Goal: Task Accomplishment & Management: Use online tool/utility

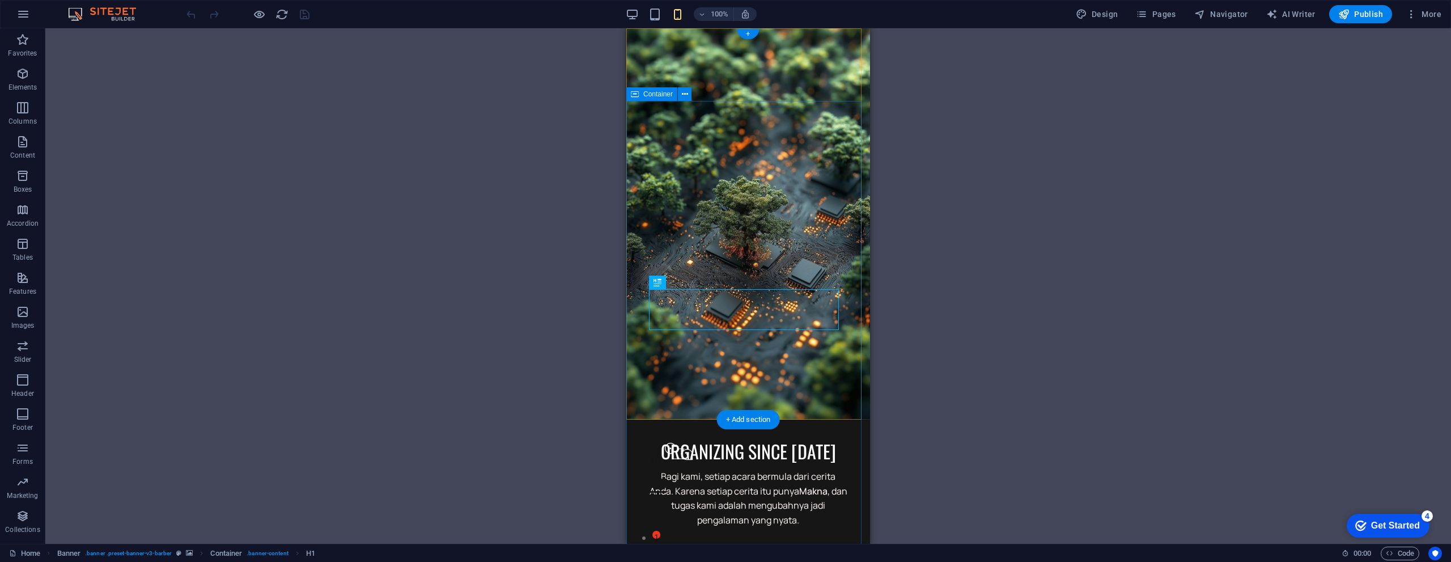
drag, startPoint x: 643, startPoint y: 376, endPoint x: 967, endPoint y: 337, distance: 327.0
select select "%"
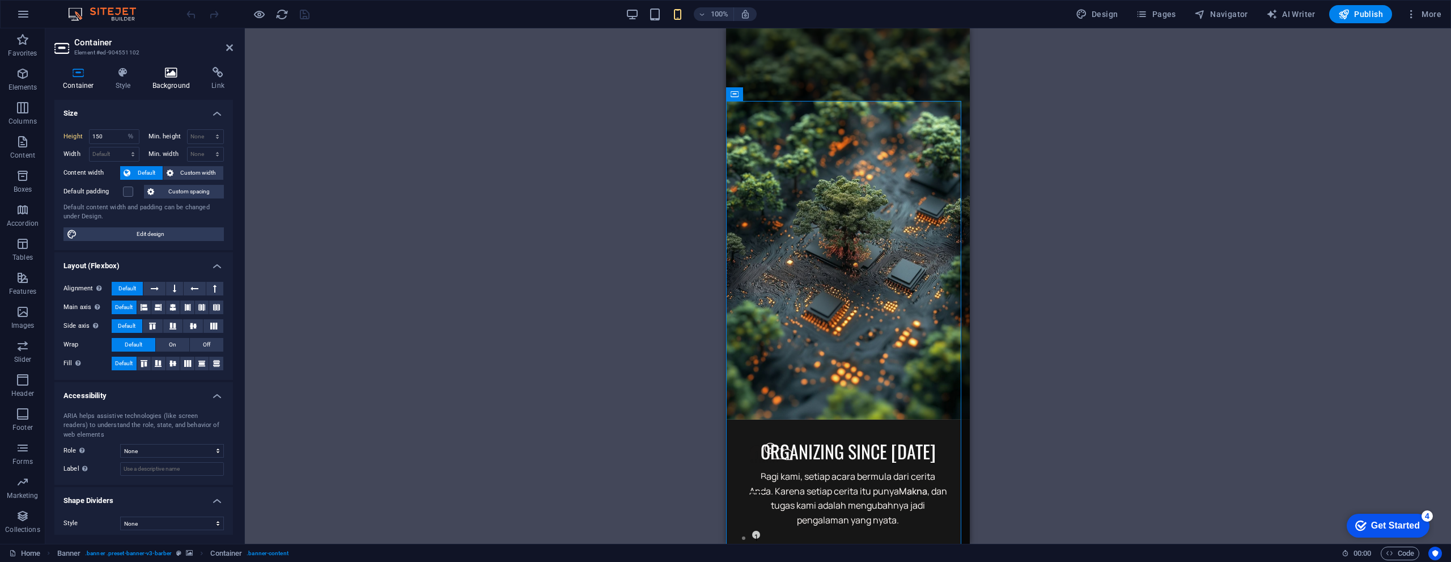
click at [162, 82] on h4 "Background" at bounding box center [173, 79] width 59 height 24
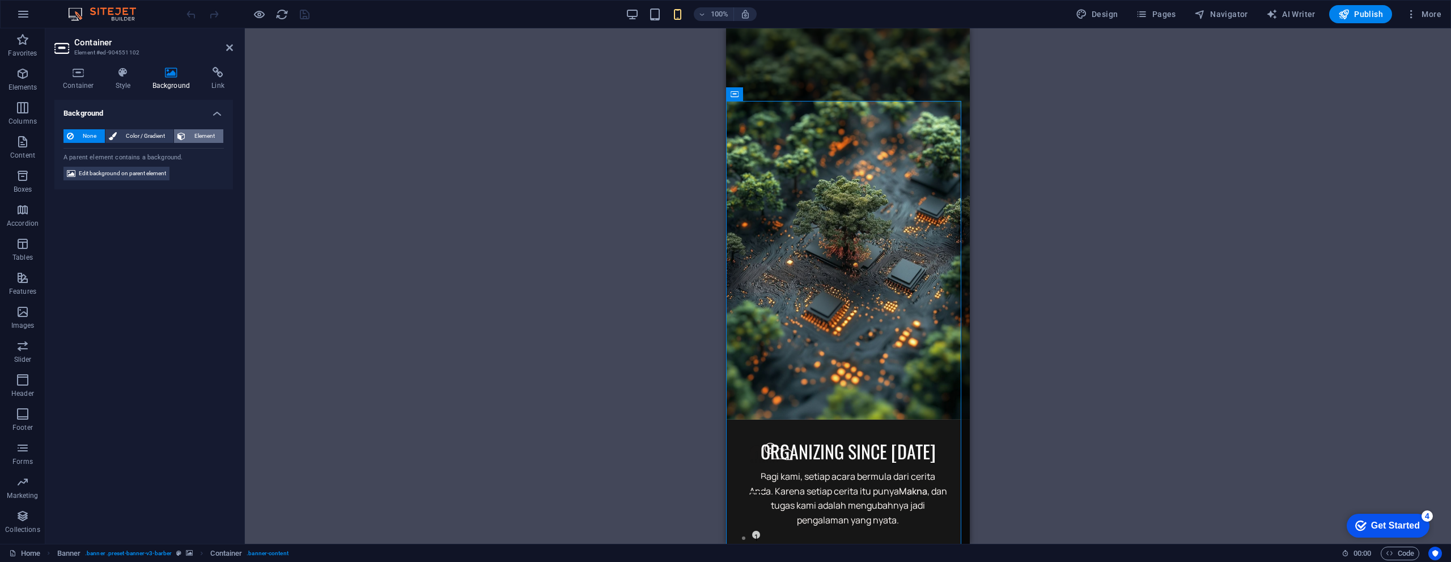
click at [197, 134] on span "Element" at bounding box center [204, 136] width 31 height 14
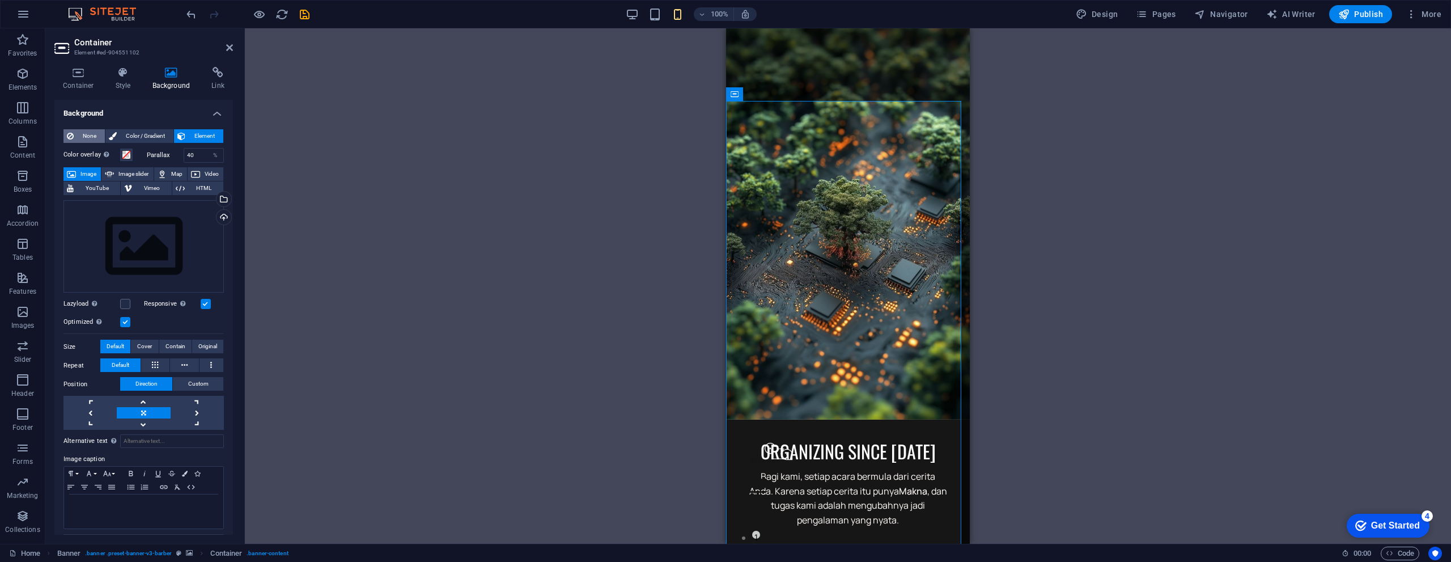
click at [89, 134] on span "None" at bounding box center [89, 136] width 24 height 14
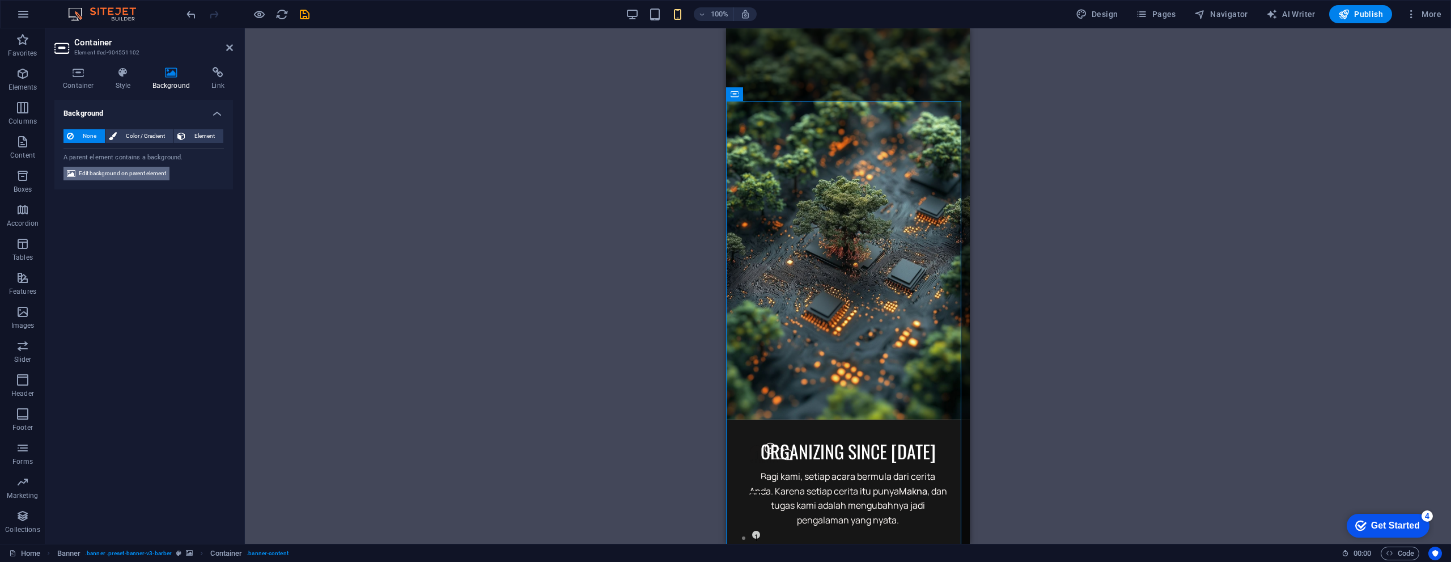
click at [116, 175] on span "Edit background on parent element" at bounding box center [122, 174] width 87 height 14
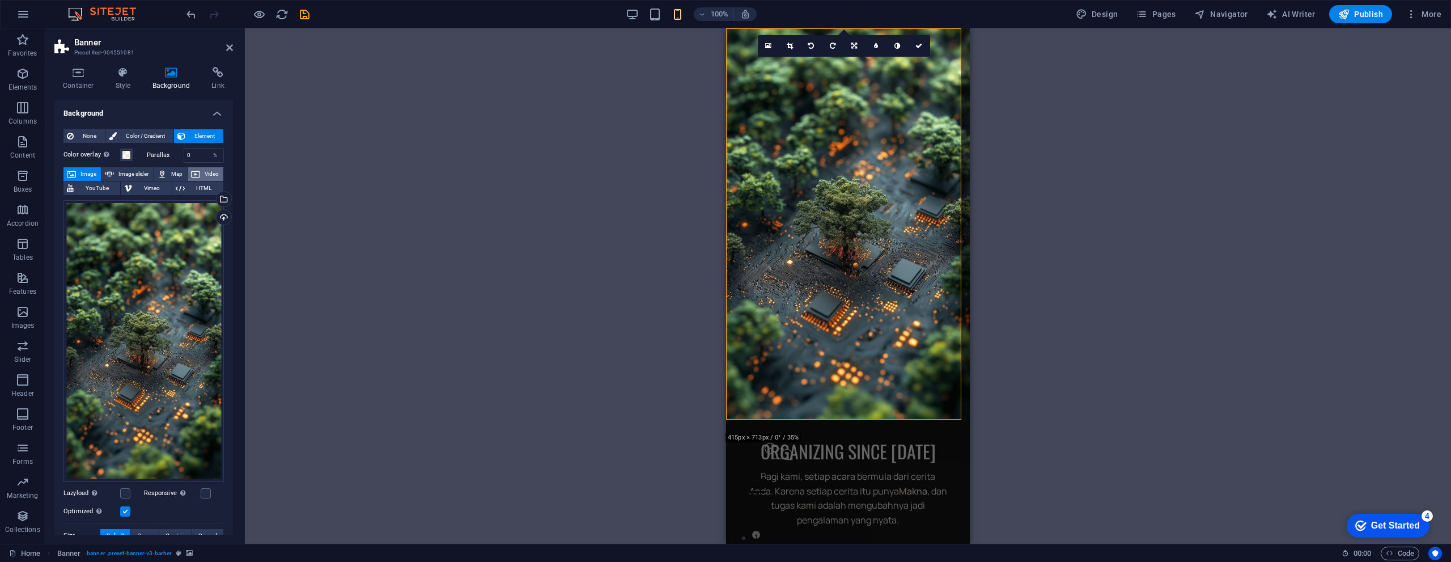
click at [203, 175] on span "Video" at bounding box center [211, 174] width 16 height 14
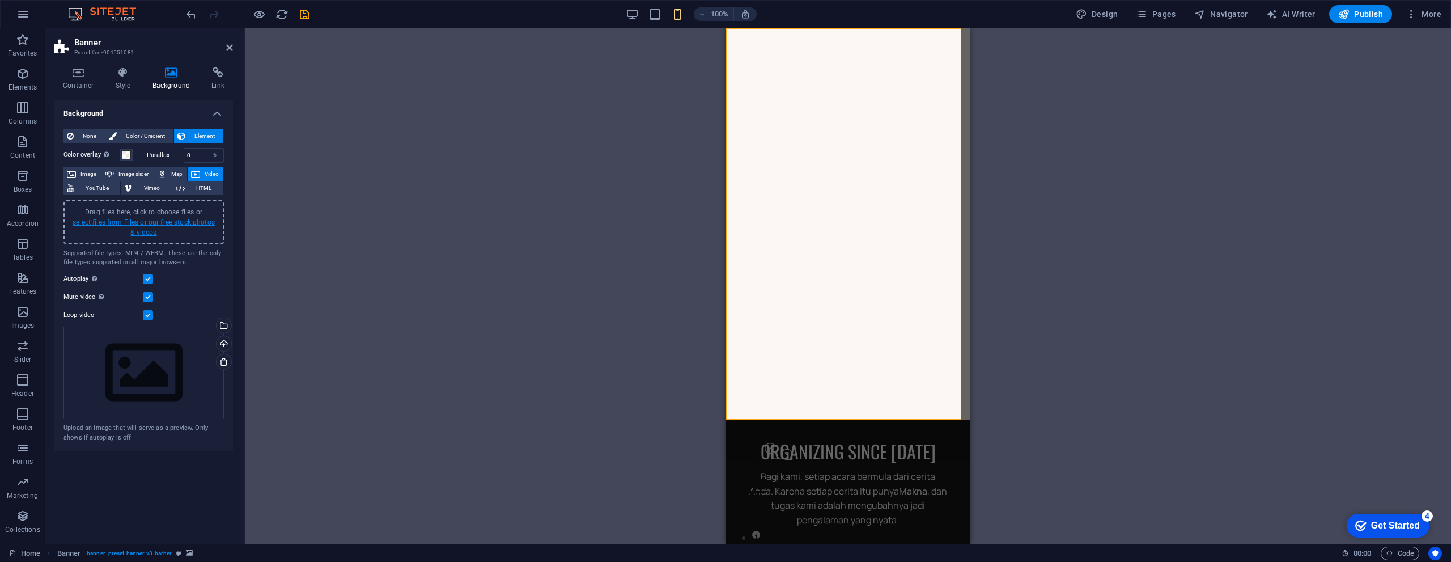
click at [177, 220] on link "select files from Files or our free stock photos & videos" at bounding box center [144, 227] width 142 height 18
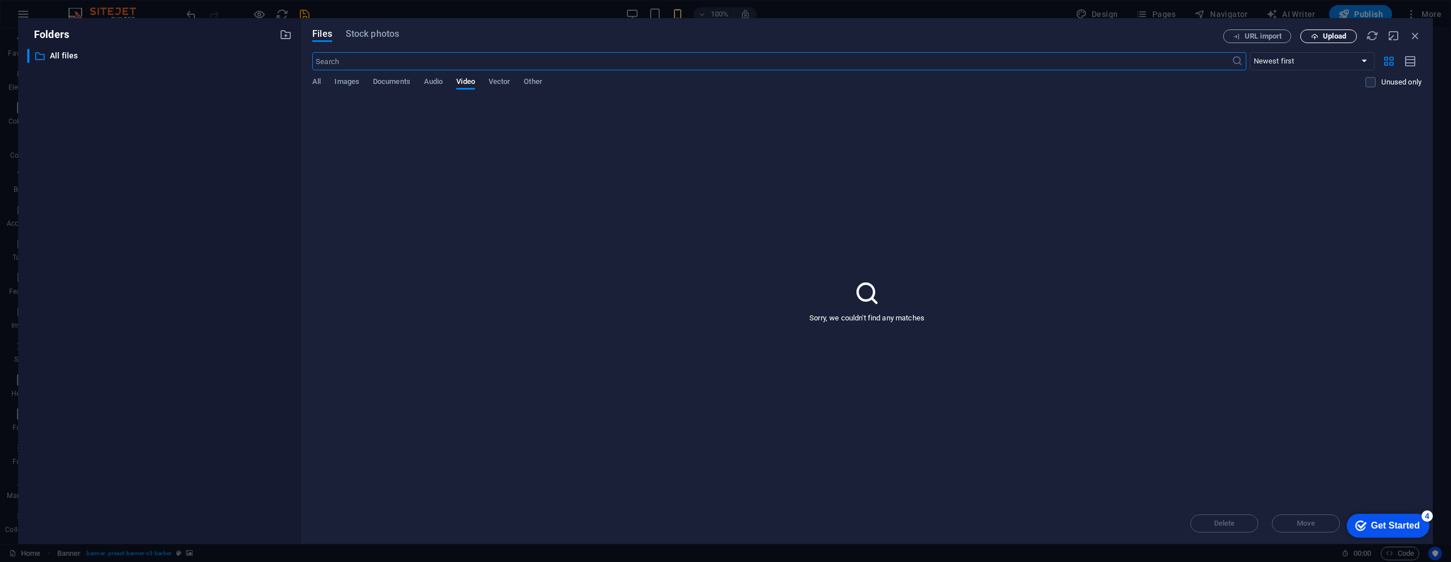
click at [1311, 42] on button "Upload" at bounding box center [1328, 36] width 57 height 14
click at [1405, 528] on div "Get Started" at bounding box center [1395, 525] width 49 height 10
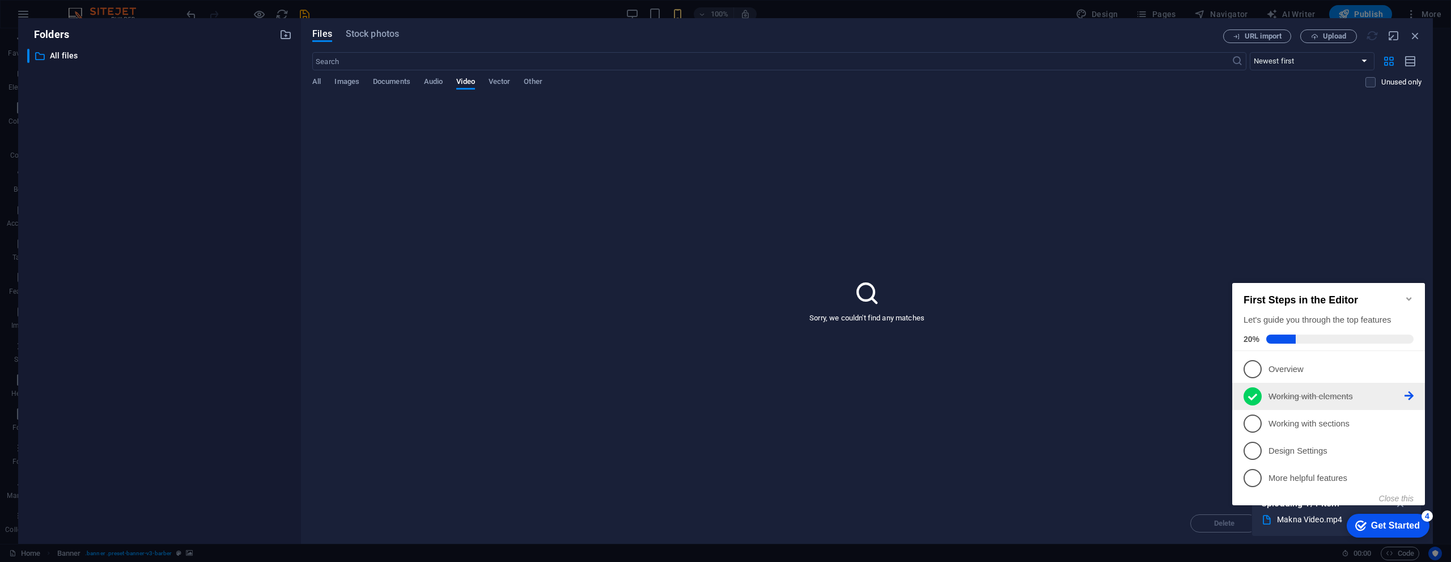
click at [1400, 395] on p "Working with elements - completed" at bounding box center [1336, 396] width 136 height 12
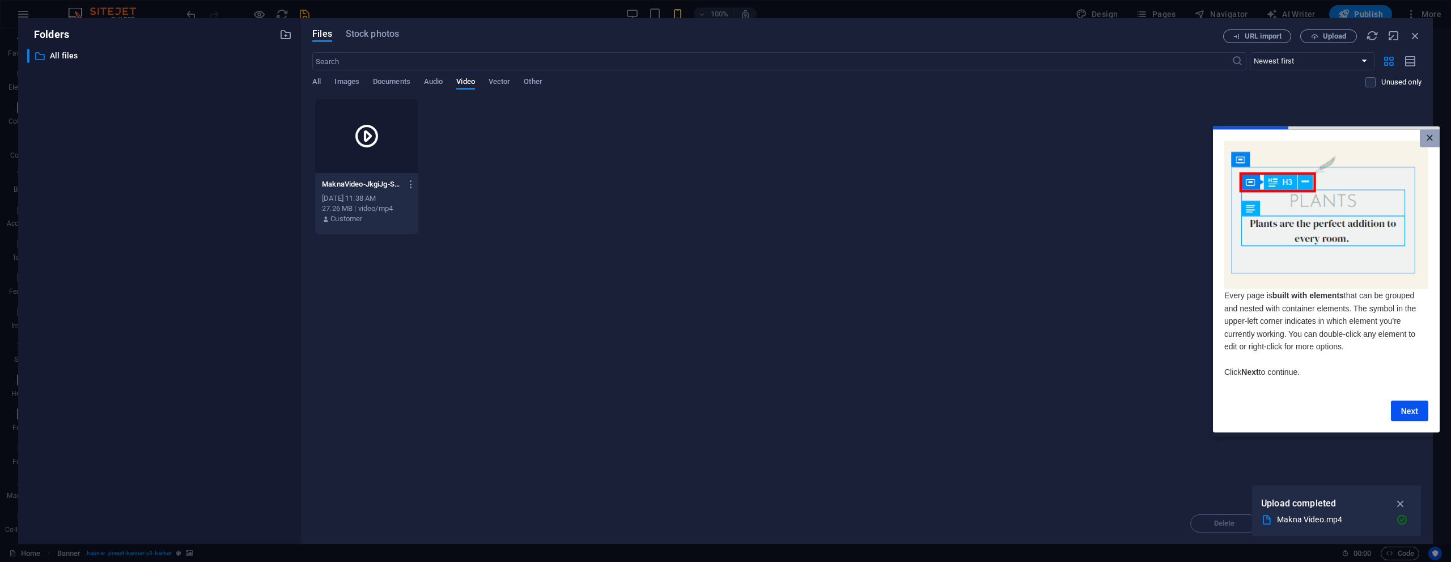
click at [1428, 138] on link "×" at bounding box center [1429, 138] width 20 height 18
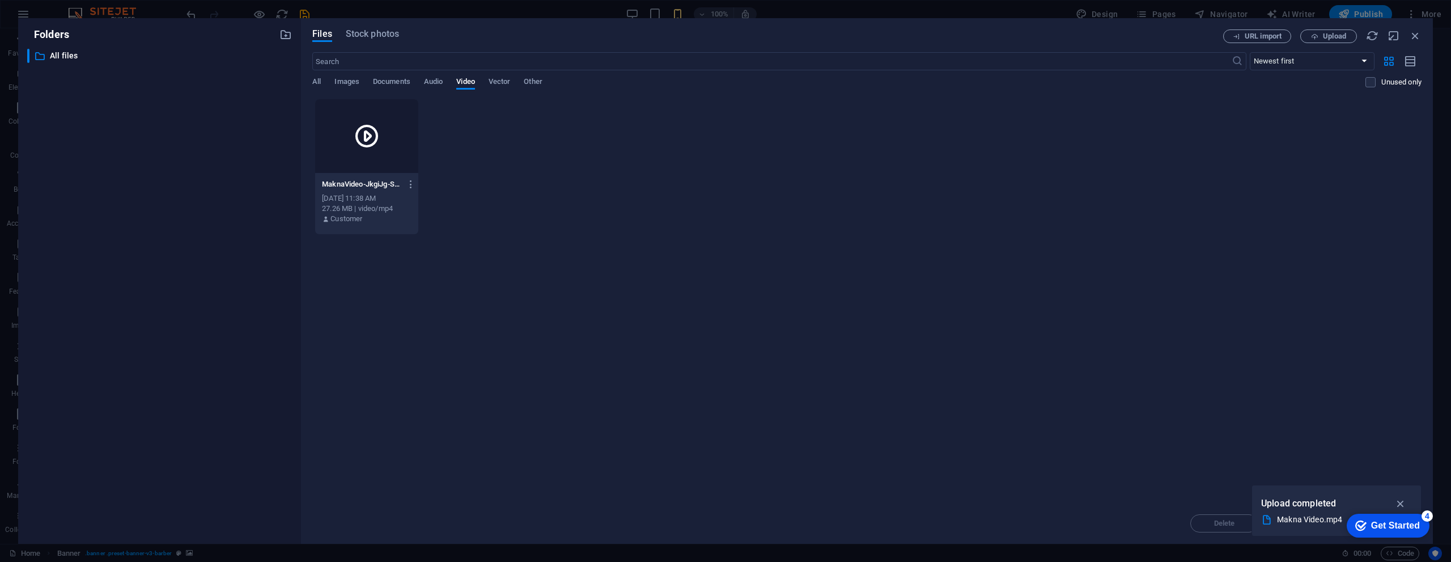
click at [388, 178] on div "MaknaVideo-JkgiJg-SFxcxhf6cJo_JdA.mp4 MaknaVideo-JkgiJg-SFxcxhf6cJo_JdA.mp4" at bounding box center [367, 184] width 90 height 18
click at [1397, 499] on icon "button" at bounding box center [1400, 503] width 13 height 12
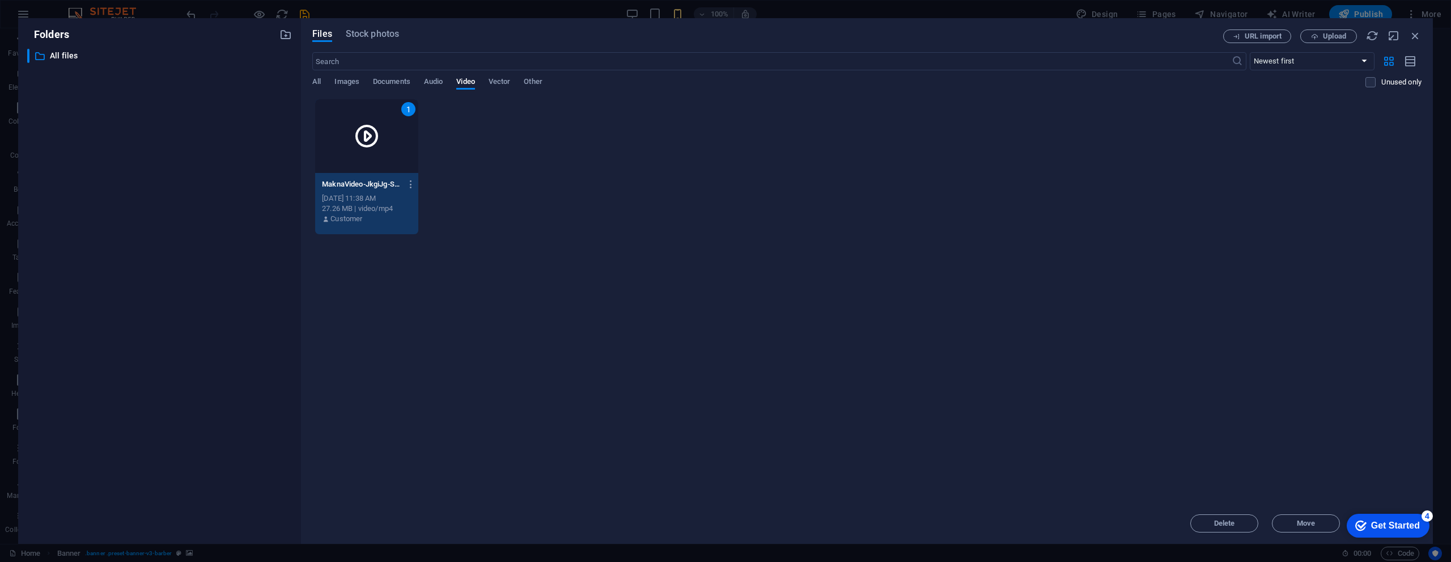
click at [1413, 521] on div "Get Started" at bounding box center [1395, 525] width 49 height 10
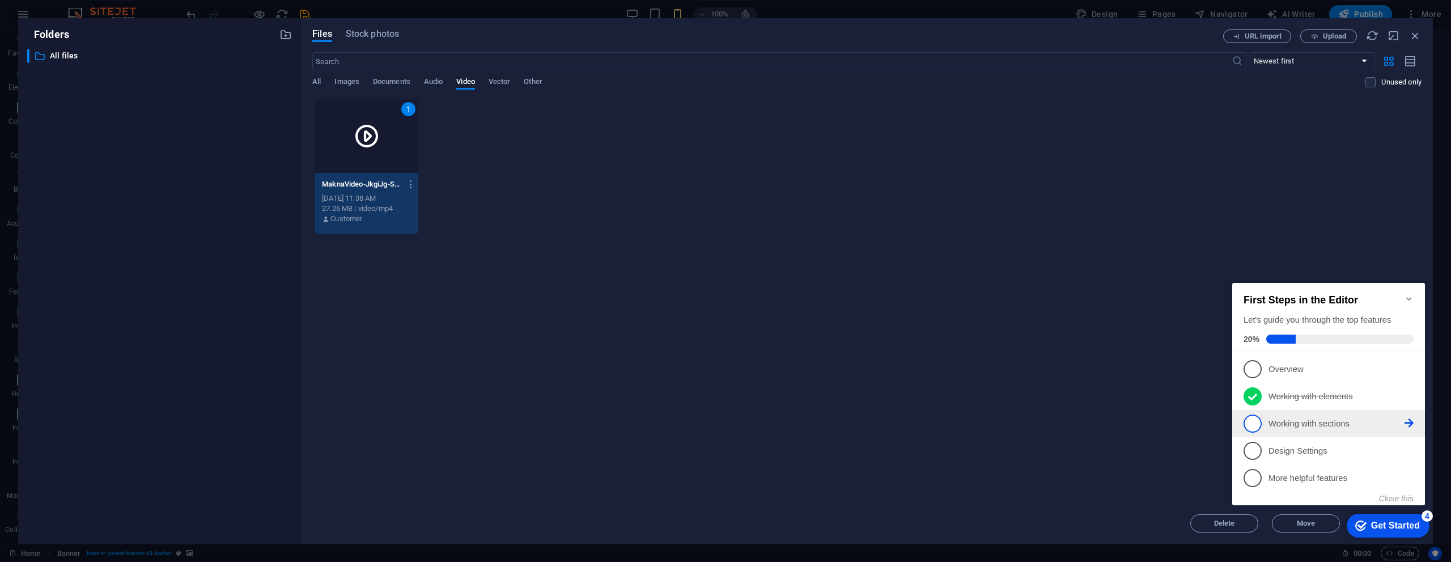
click at [1407, 421] on icon at bounding box center [1408, 422] width 9 height 9
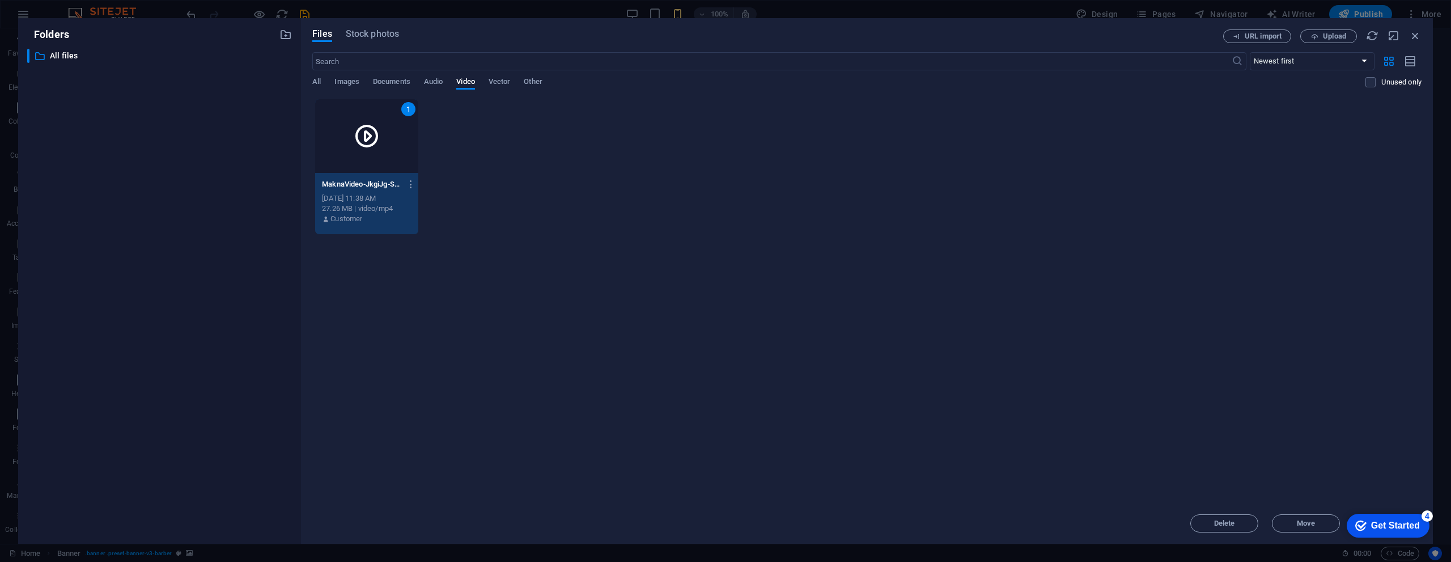
click at [1393, 520] on div "Get Started" at bounding box center [1395, 525] width 49 height 10
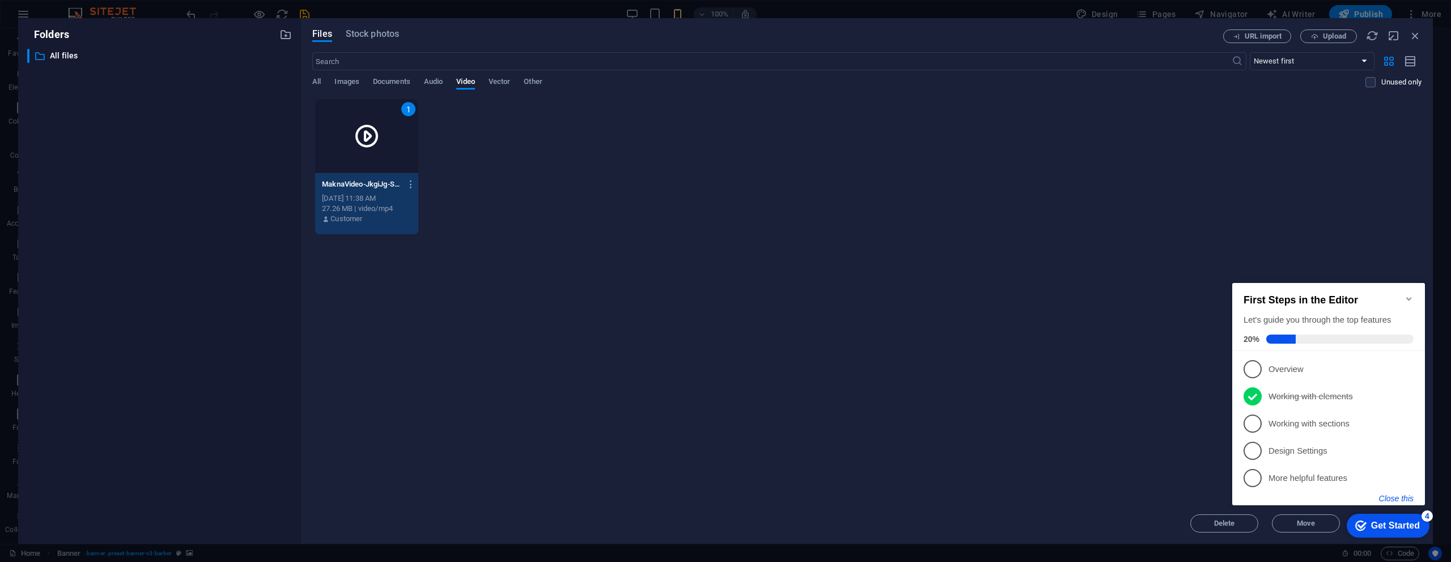
click at [1401, 496] on button "Close this" at bounding box center [1396, 498] width 35 height 9
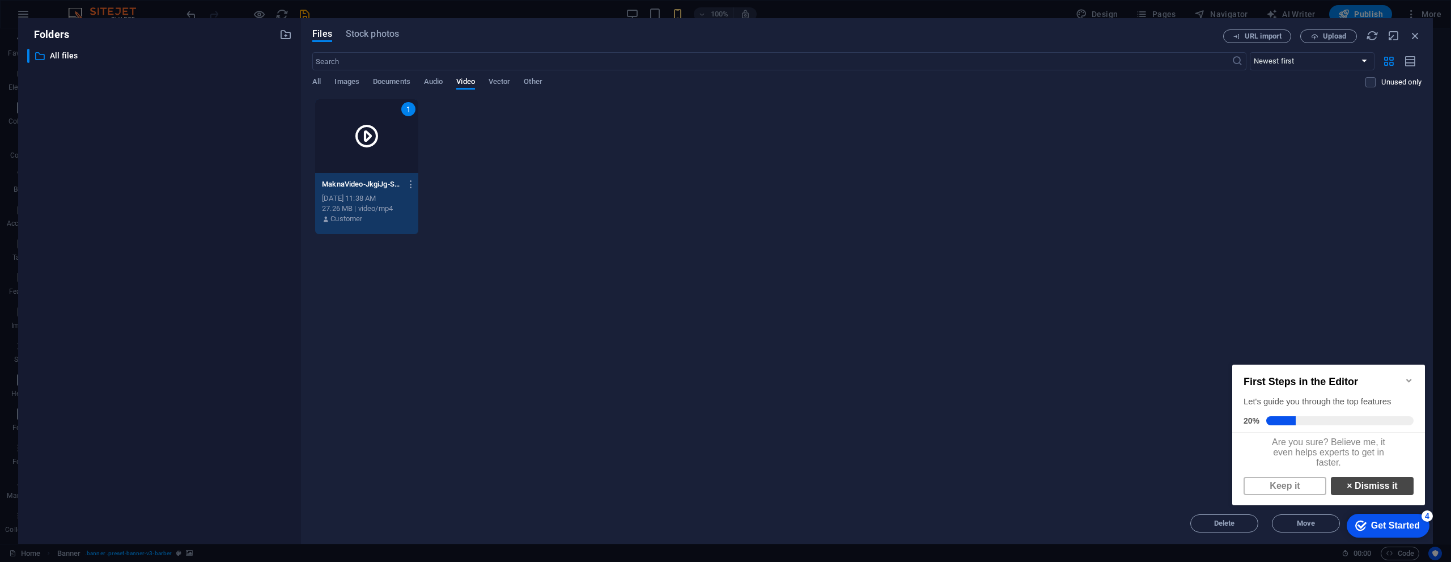
click at [1389, 495] on link "× Dismiss it" at bounding box center [1371, 486] width 83 height 18
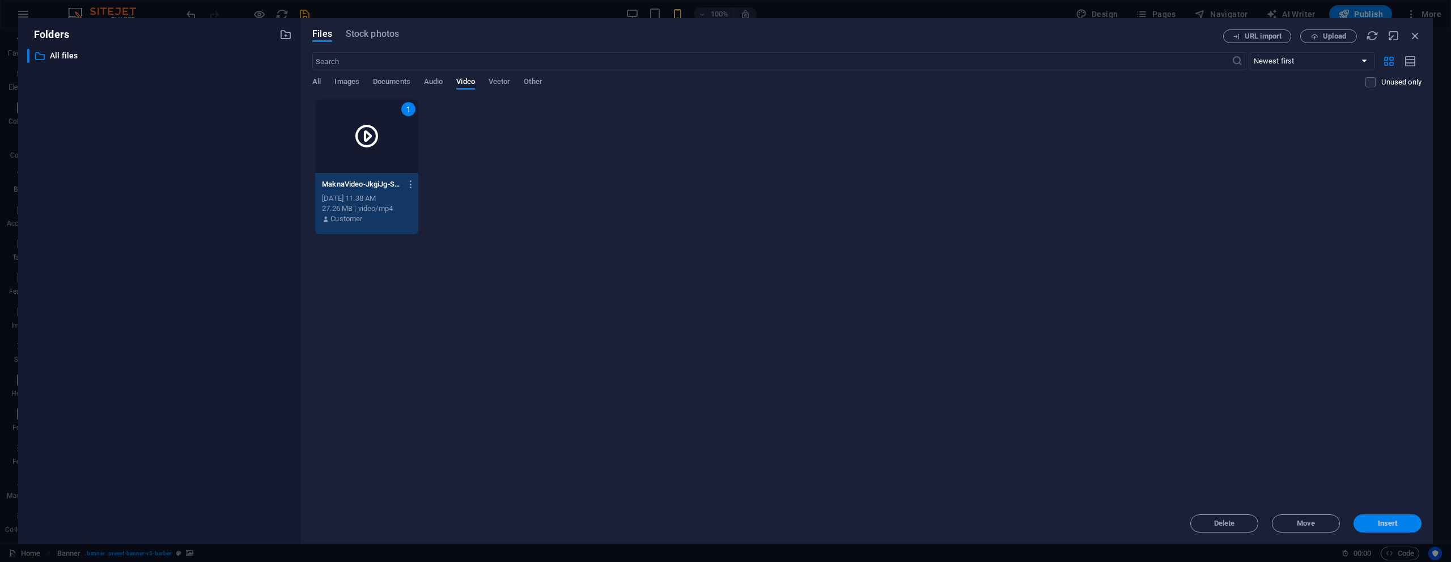
click at [1391, 518] on button "Insert" at bounding box center [1387, 523] width 68 height 18
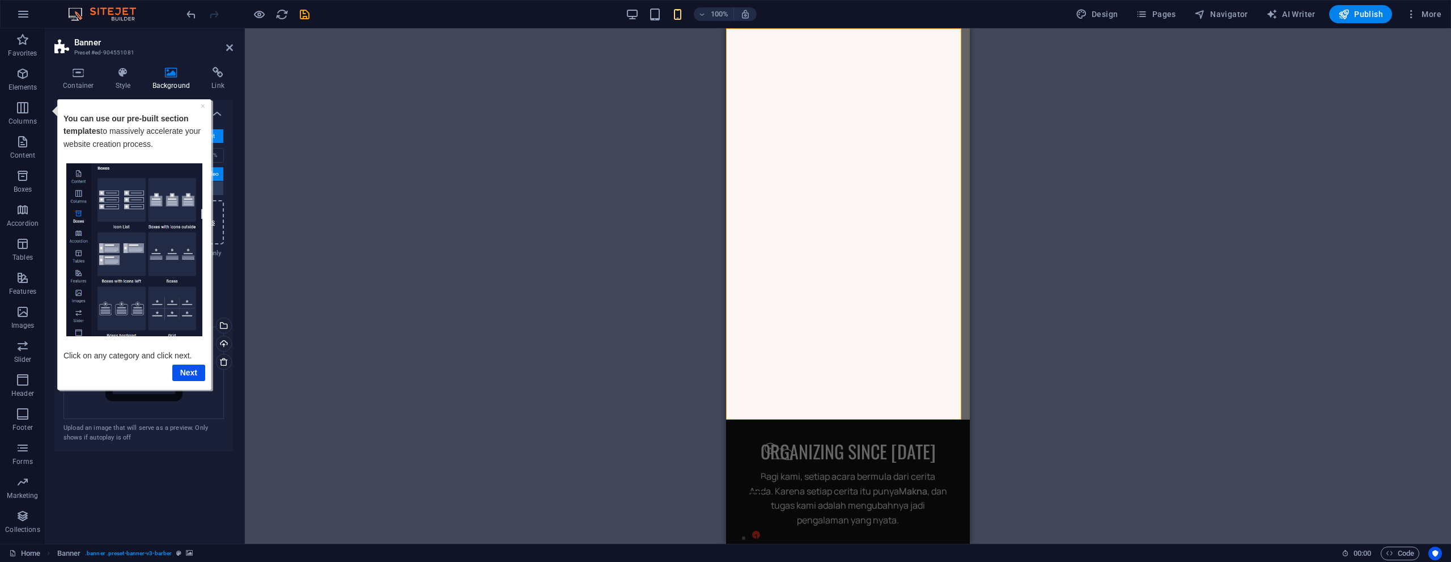
click at [490, 178] on div "Drag here to replace the existing content. Press “Ctrl” if you want to create a…" at bounding box center [848, 285] width 1206 height 515
click at [213, 478] on div "Background None Color / Gradient Element Stretch background to full-width Color…" at bounding box center [143, 317] width 178 height 435
click at [205, 107] on div "× You can use our pre-built section templates to massively accelerate your webs…" at bounding box center [134, 244] width 147 height 284
click at [202, 107] on link "×" at bounding box center [203, 105] width 5 height 9
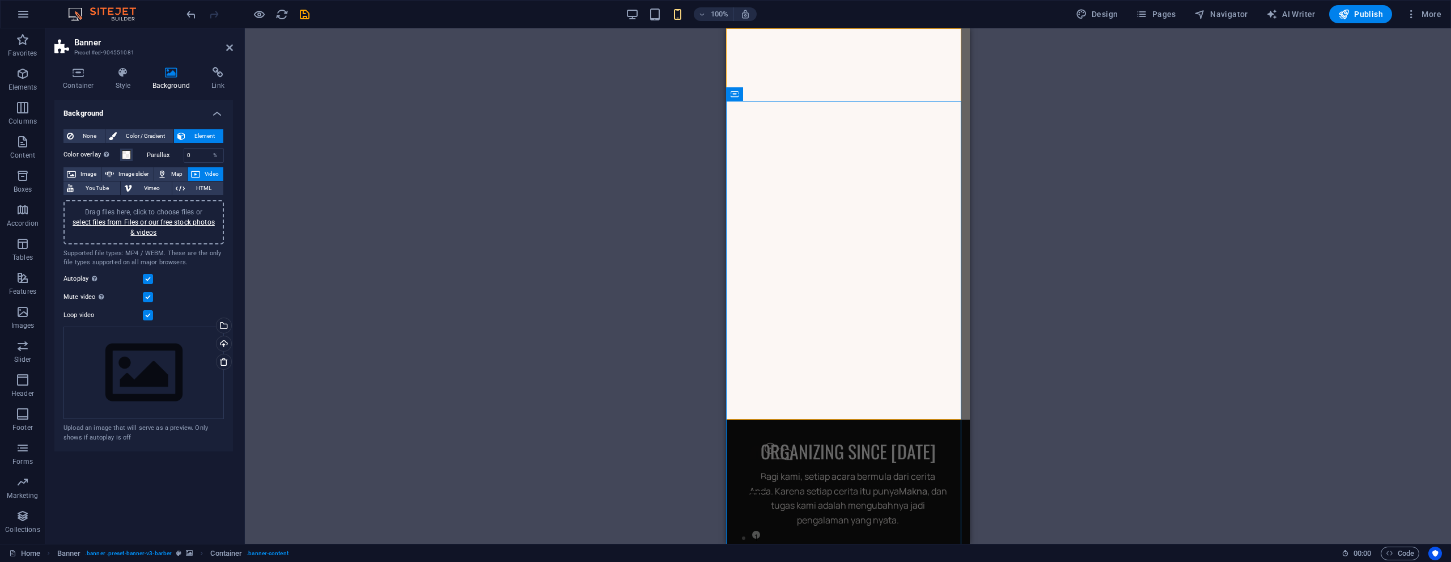
click at [198, 174] on icon at bounding box center [195, 174] width 9 height 14
click at [128, 155] on span at bounding box center [126, 154] width 9 height 9
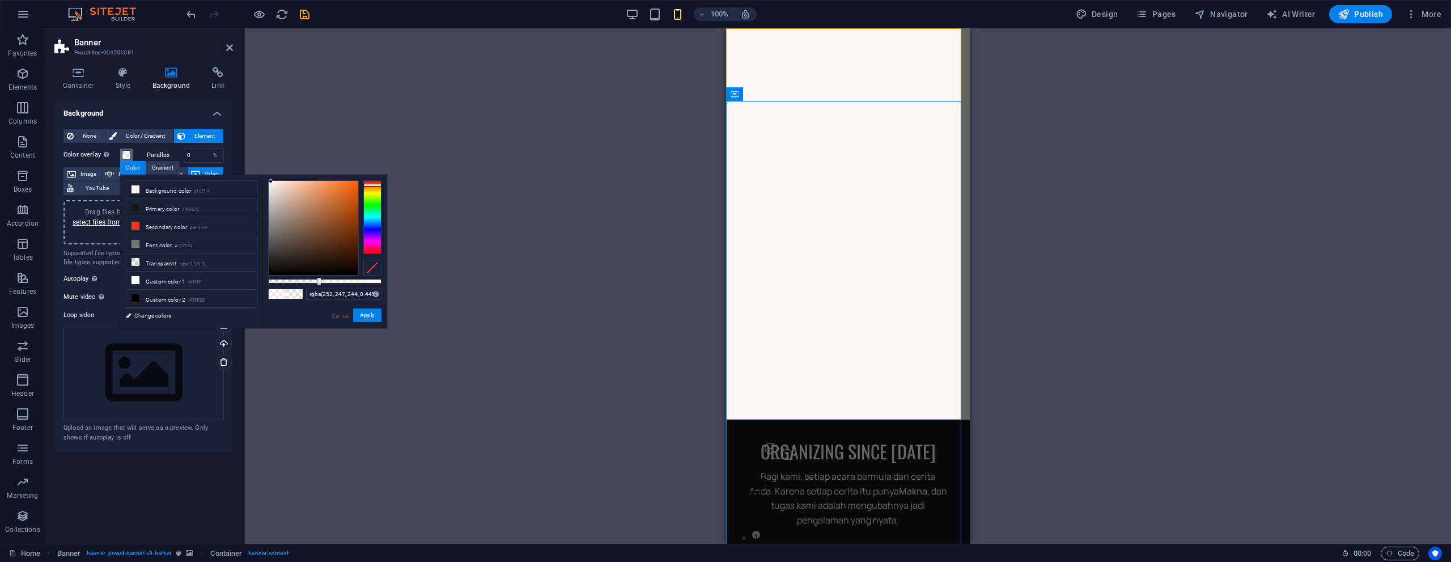
type input "rgba(252, 247, 244, 0.45)"
drag, startPoint x: 339, startPoint y: 280, endPoint x: 319, endPoint y: 283, distance: 20.6
click at [319, 283] on div at bounding box center [320, 281] width 5 height 8
click at [367, 318] on button "Apply" at bounding box center [367, 315] width 28 height 14
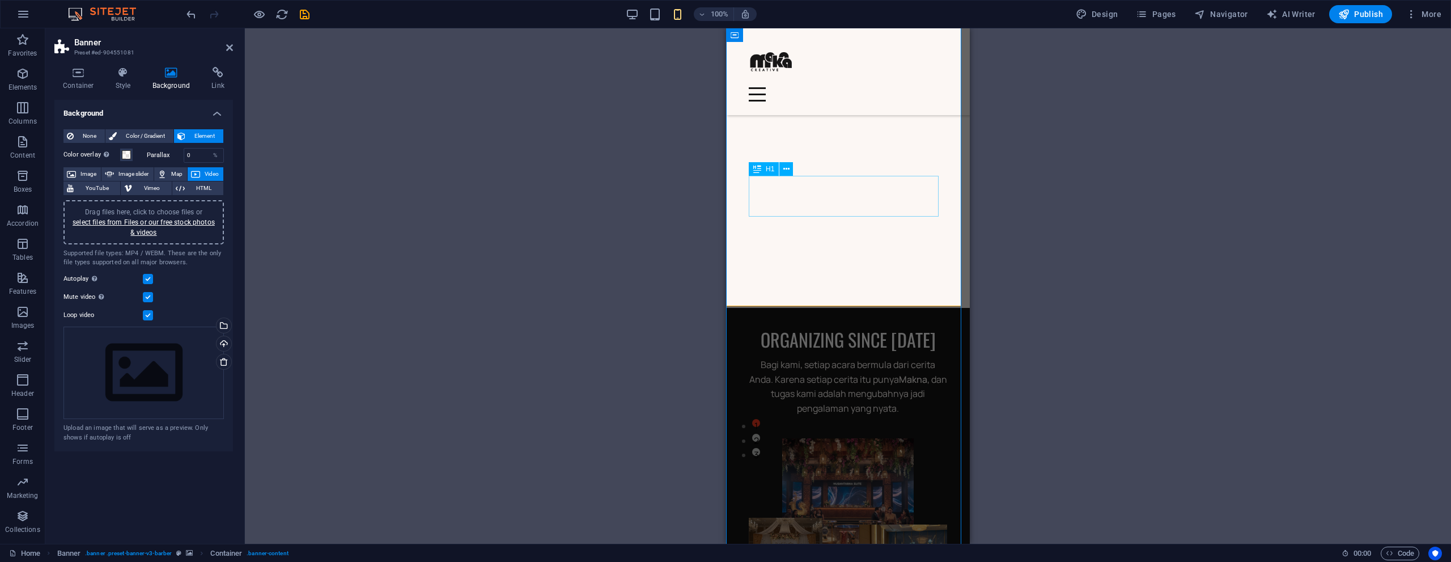
scroll to position [113, 0]
click at [519, 203] on div "Drag here to replace the existing content. Press “Ctrl” if you want to create a…" at bounding box center [848, 285] width 1206 height 515
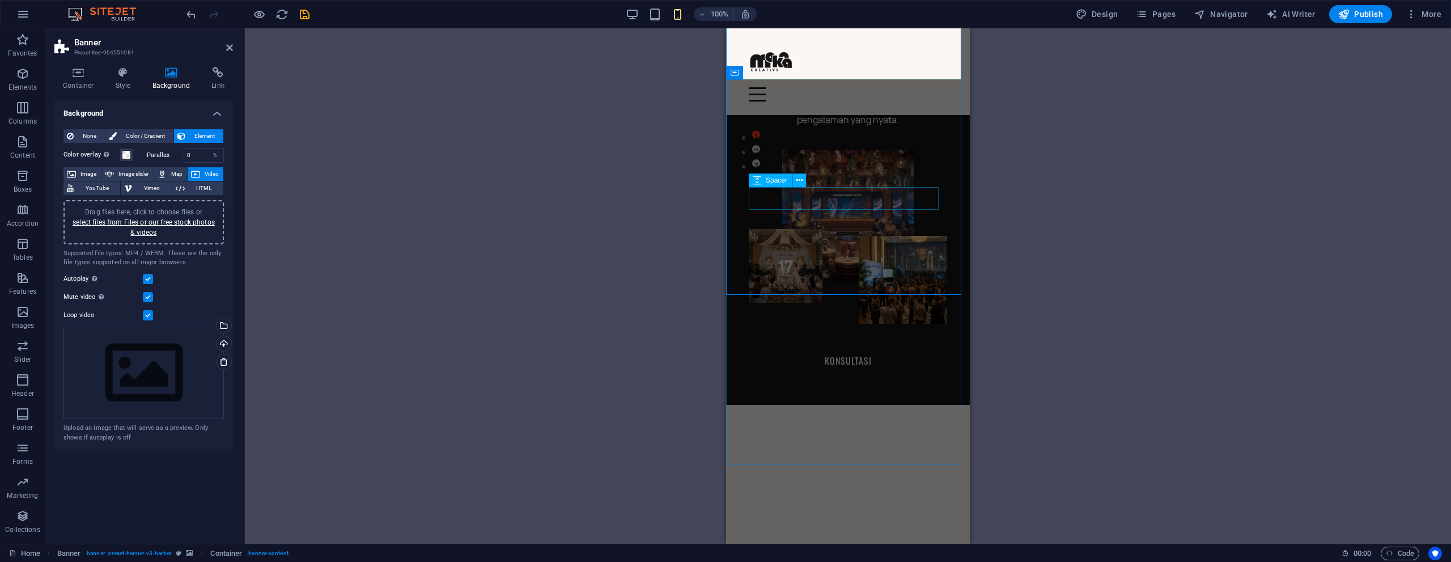
scroll to position [453, 0]
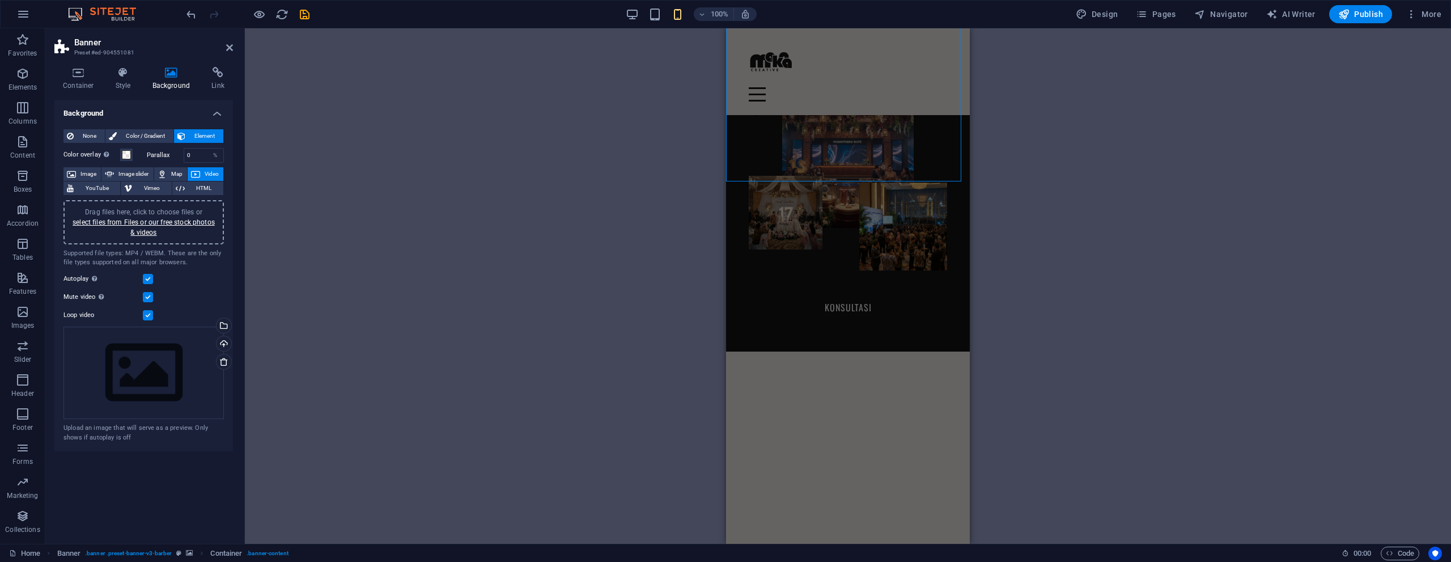
click at [613, 193] on div "Drag here to replace the existing content. Press “Ctrl” if you want to create a…" at bounding box center [848, 285] width 1206 height 515
click at [230, 48] on icon at bounding box center [229, 47] width 7 height 9
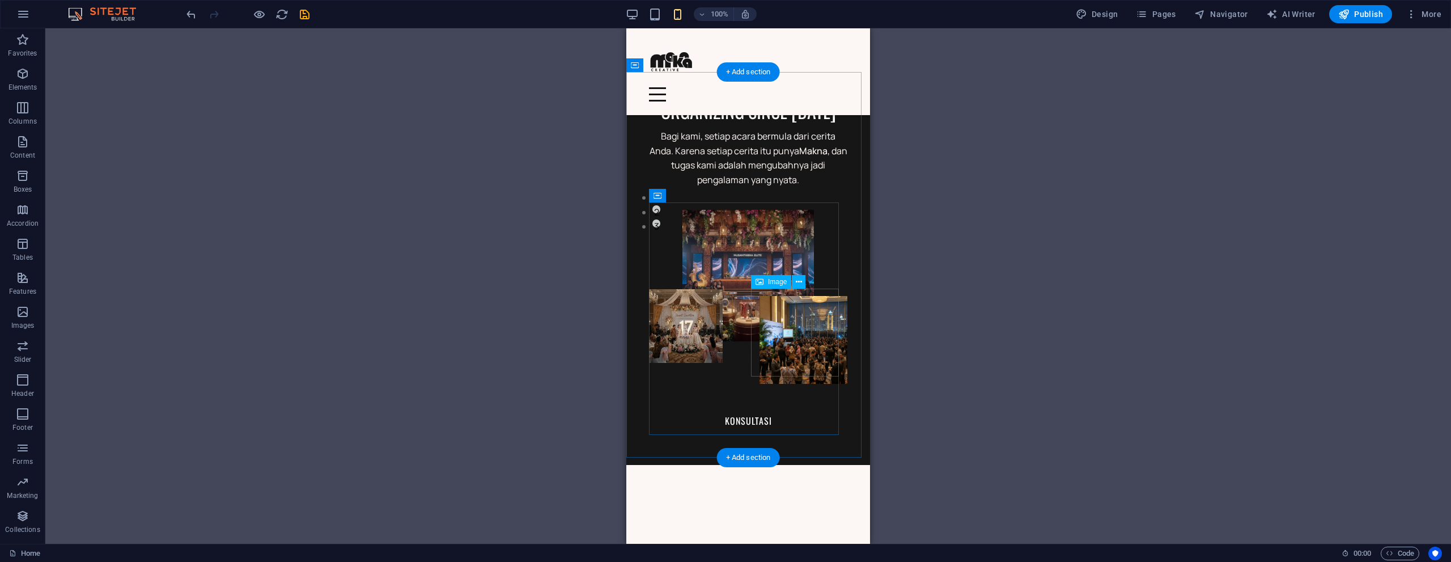
scroll to position [0, 0]
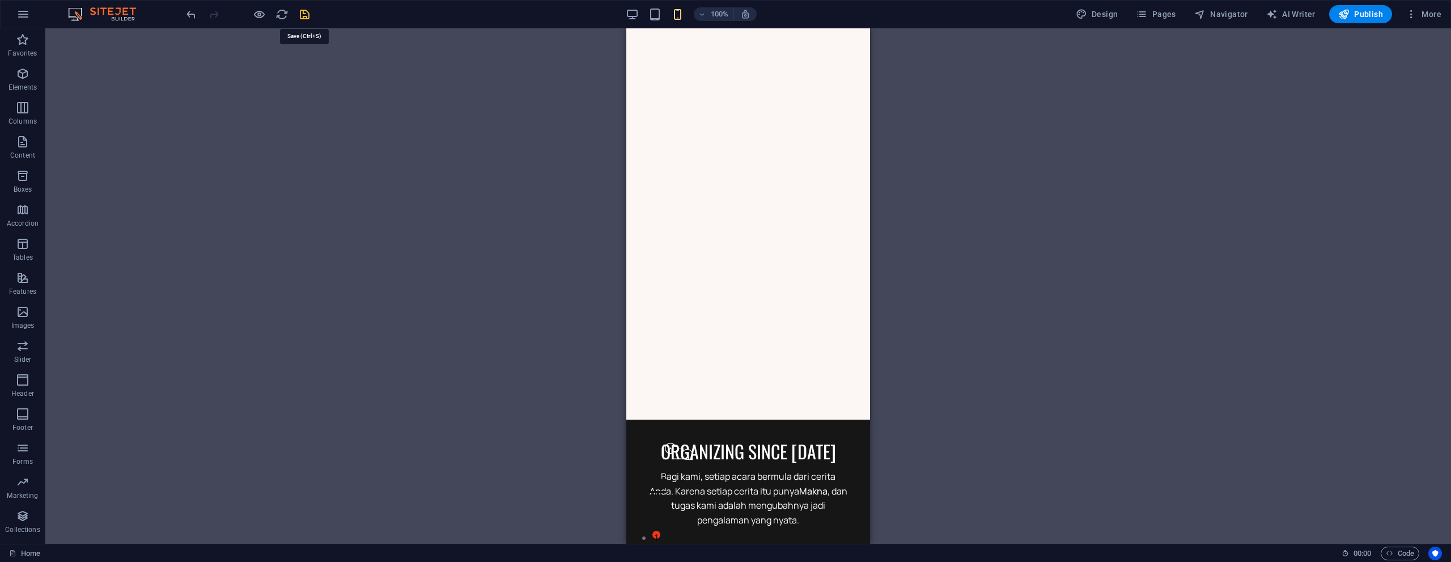
click at [0, 0] on span "Publish" at bounding box center [0, 0] width 0 height 0
